Goal: Task Accomplishment & Management: Manage account settings

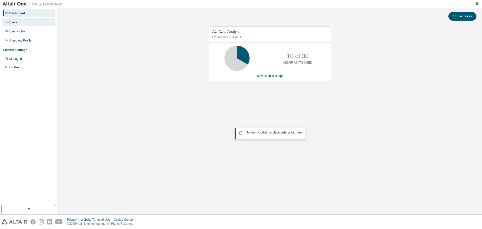
click at [15, 23] on div "Users" at bounding box center [13, 22] width 8 height 4
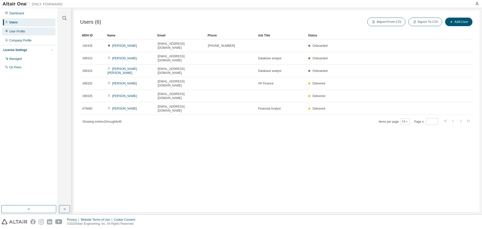
click at [16, 32] on div "User Profile" at bounding box center [17, 31] width 16 height 4
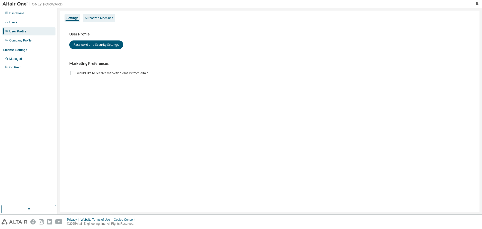
click at [109, 17] on div "Authorized Machines" at bounding box center [99, 18] width 28 height 4
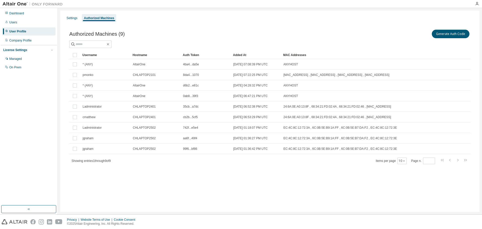
click at [232, 201] on div "Settings Authorized Machines Authorized Machines (9) Generate Auth Code Clear L…" at bounding box center [269, 111] width 419 height 201
click at [382, 188] on div "Settings Authorized Machines Authorized Machines (9) Generate Auth Code Clear L…" at bounding box center [269, 111] width 419 height 201
click at [260, 173] on div "Authorized Machines (9) Generate Auth Code Clear Load Save Save As Field Operat…" at bounding box center [269, 100] width 413 height 155
click at [415, 196] on div "Settings Authorized Machines Authorized Machines (9) Generate Auth Code Clear L…" at bounding box center [269, 111] width 419 height 201
click at [457, 33] on button "Generate Auth Code" at bounding box center [451, 34] width 38 height 9
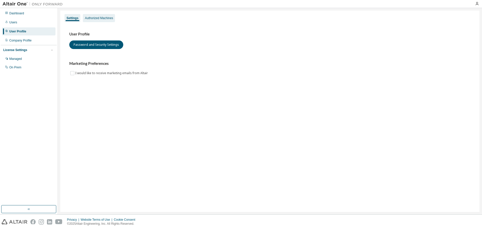
click at [99, 17] on div "Authorized Machines" at bounding box center [99, 18] width 28 height 4
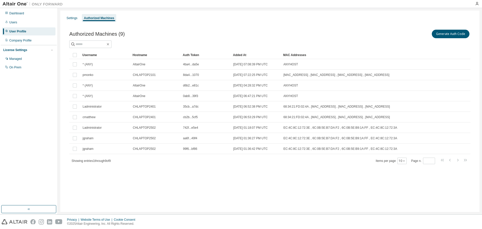
click at [192, 198] on div "Settings Authorized Machines Authorized Machines (9) Generate Auth Code Clear L…" at bounding box center [269, 111] width 419 height 201
click at [26, 25] on div "Users" at bounding box center [28, 22] width 53 height 8
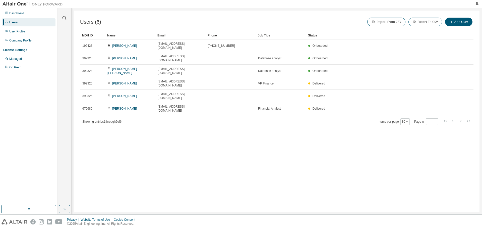
click at [28, 22] on div "Users" at bounding box center [28, 22] width 53 height 8
click at [13, 32] on div "User Profile" at bounding box center [17, 31] width 16 height 4
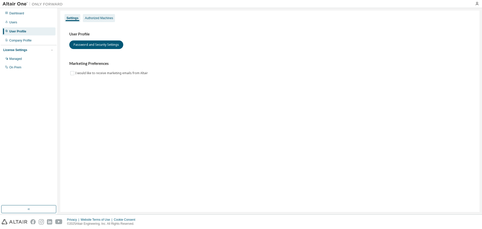
click at [94, 19] on div "Authorized Machines" at bounding box center [99, 18] width 28 height 4
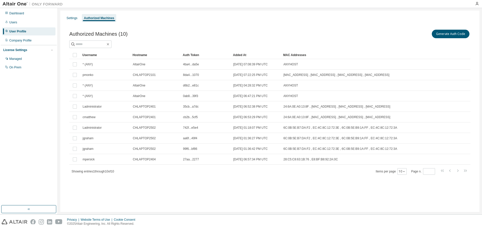
click at [297, 202] on div "Settings Authorized Machines Authorized Machines (10) Generate Auth Code Clear …" at bounding box center [269, 111] width 419 height 201
